Goal: Find specific page/section: Find specific page/section

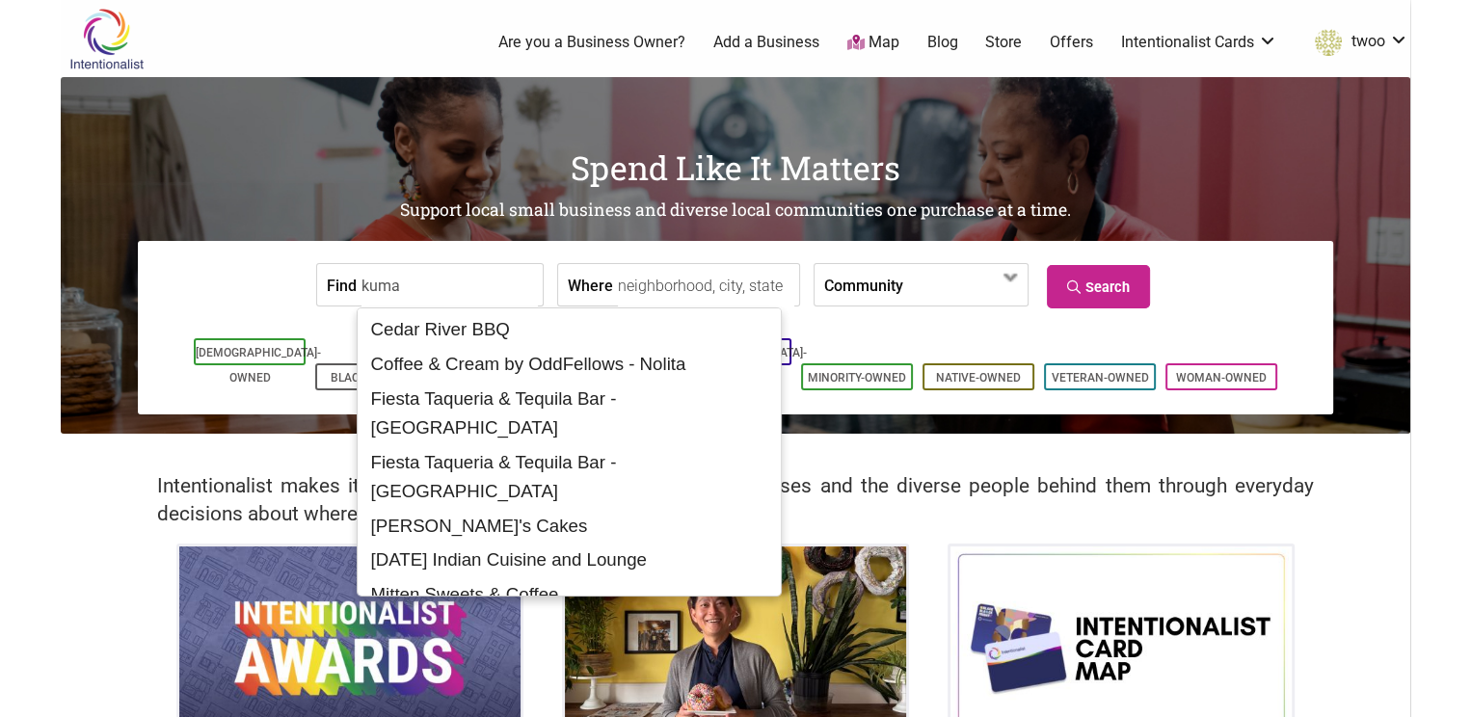
type input "kuma"
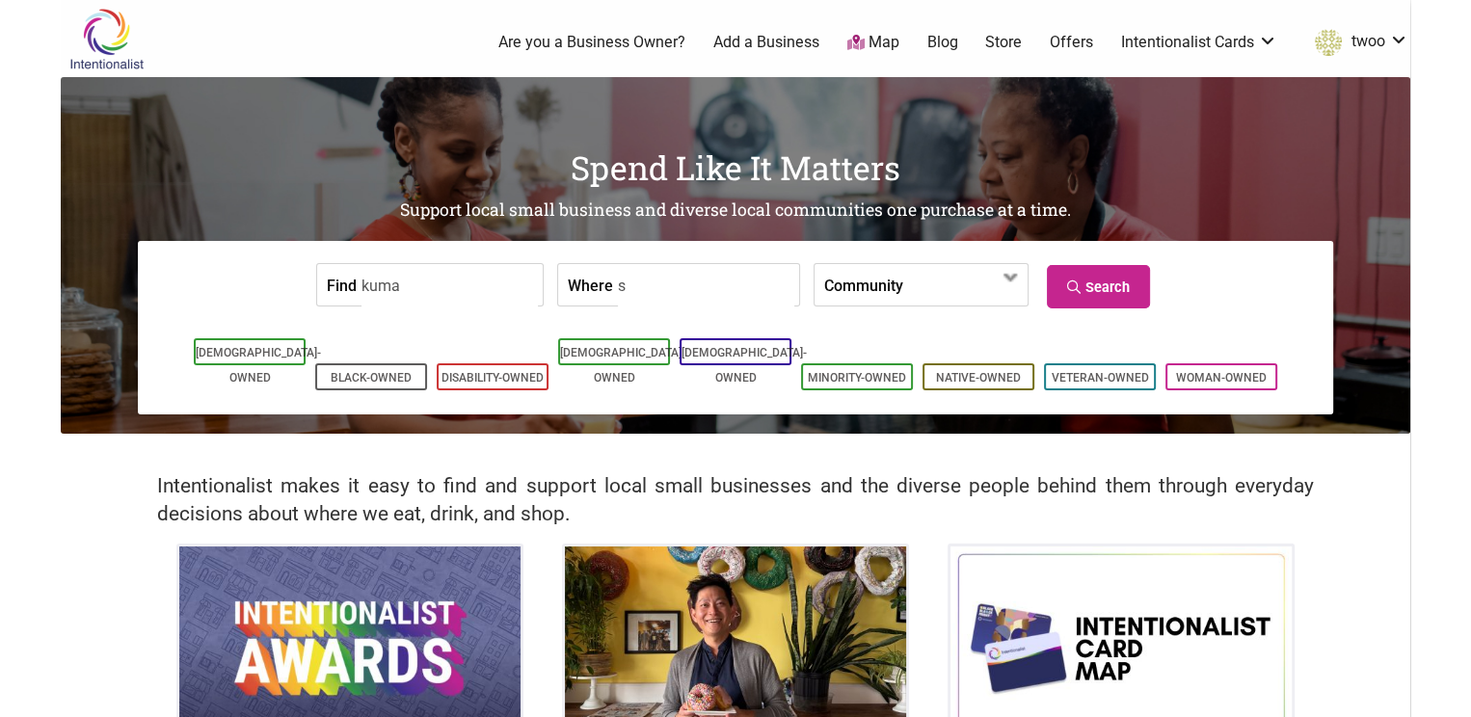
drag, startPoint x: 662, startPoint y: 274, endPoint x: 647, endPoint y: 286, distance: 19.9
click at [647, 286] on input "s" at bounding box center [706, 285] width 176 height 43
type input "Seattle, WA, USA"
click at [668, 326] on div "Asian-Owned Black-Owned Disability-Owned Latino-Owned LGBTQ-Owned Minority-Owne…" at bounding box center [735, 364] width 1166 height 100
drag, startPoint x: 1068, startPoint y: 293, endPoint x: 1061, endPoint y: 283, distance: 11.8
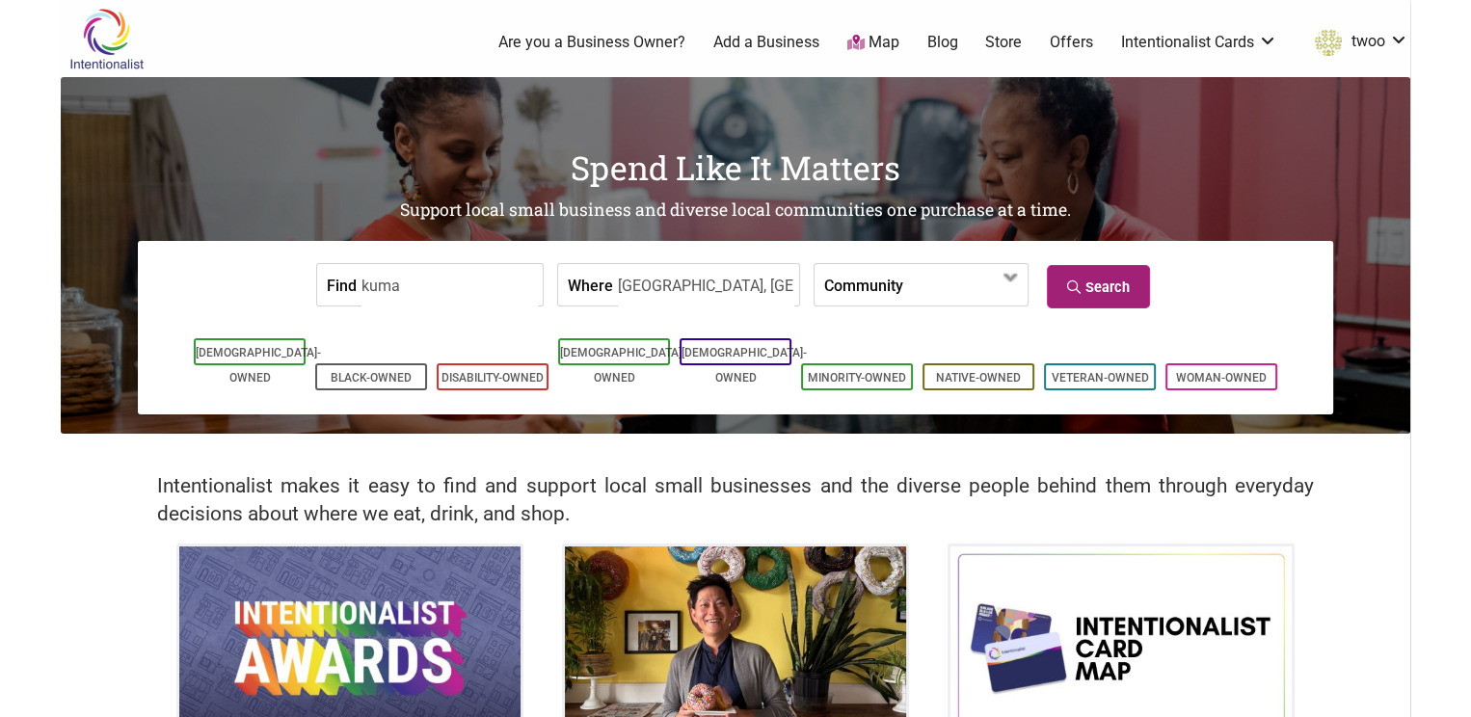
click at [1061, 283] on link "Search" at bounding box center [1098, 286] width 103 height 43
